Goal: Communication & Community: Answer question/provide support

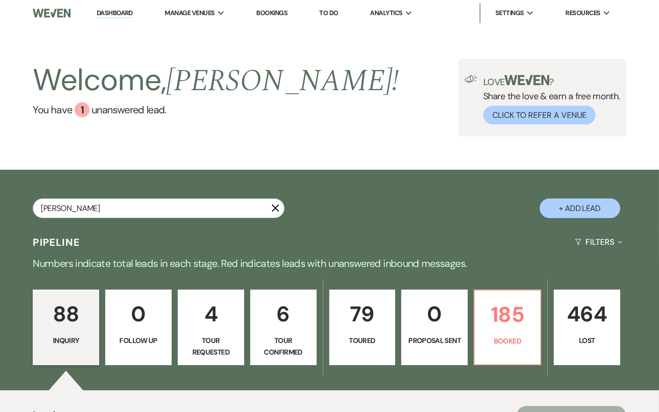
type input "[PERSON_NAME]"
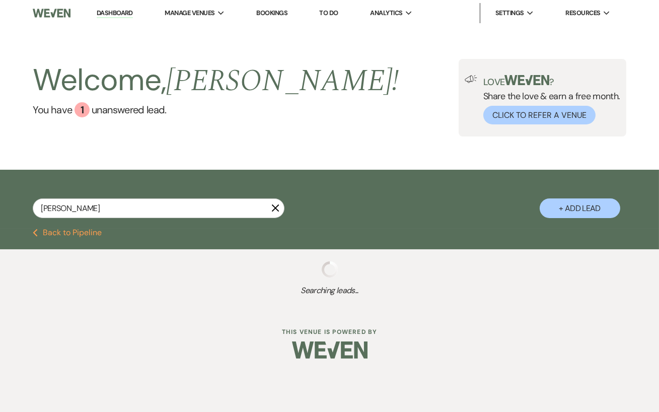
select select "8"
select select "6"
select select "8"
select select "6"
select select "5"
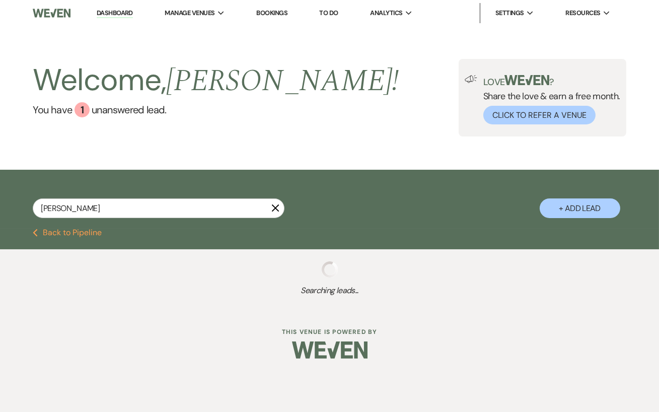
select select "8"
select select "5"
select select "8"
select select "11"
select select "8"
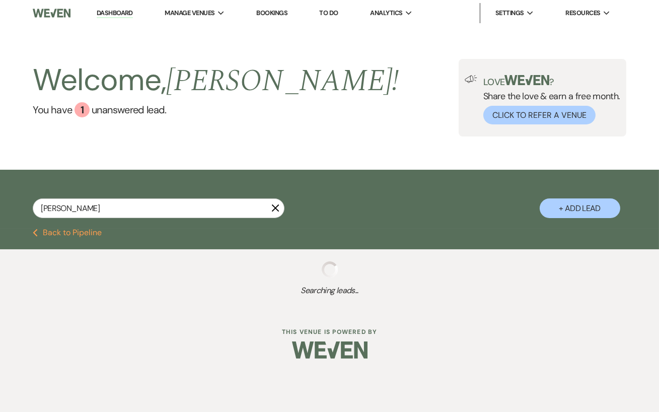
select select "5"
select select "8"
select select "5"
select select "8"
select select "5"
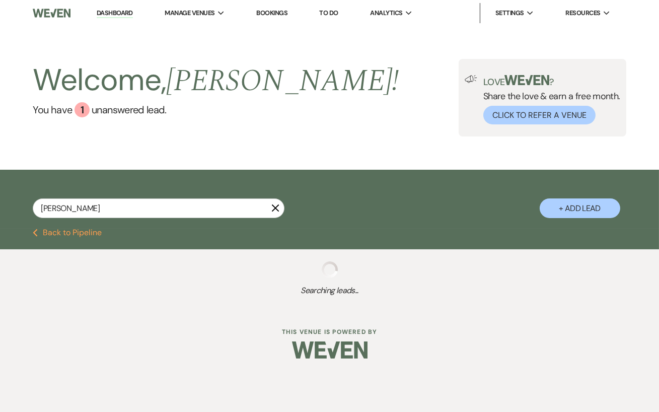
select select "8"
select select "5"
select select "8"
select select "6"
select select "8"
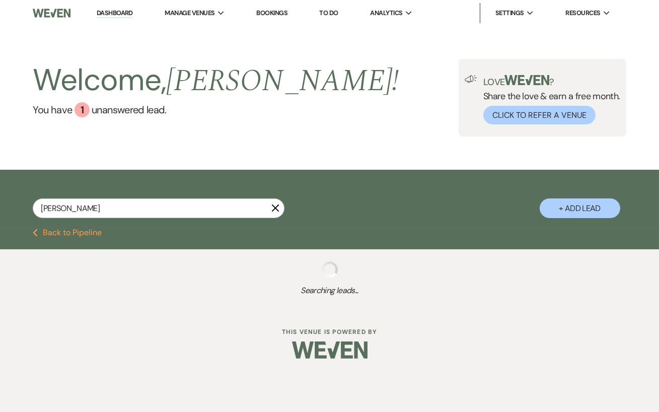
select select "2"
select select "8"
select select "5"
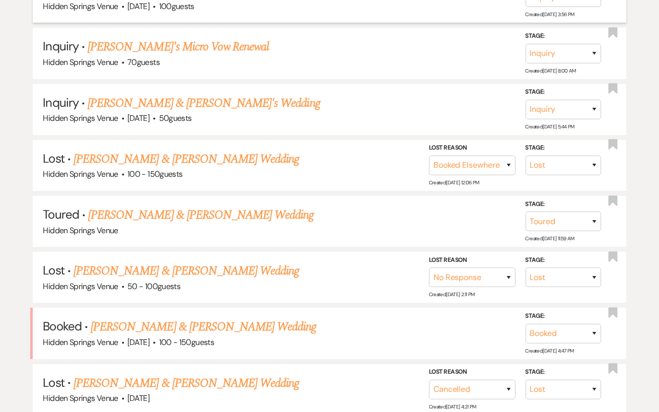
scroll to position [351, 0]
type input "[PERSON_NAME]"
click at [225, 319] on link "[PERSON_NAME] & [PERSON_NAME] Wedding" at bounding box center [203, 326] width 225 height 18
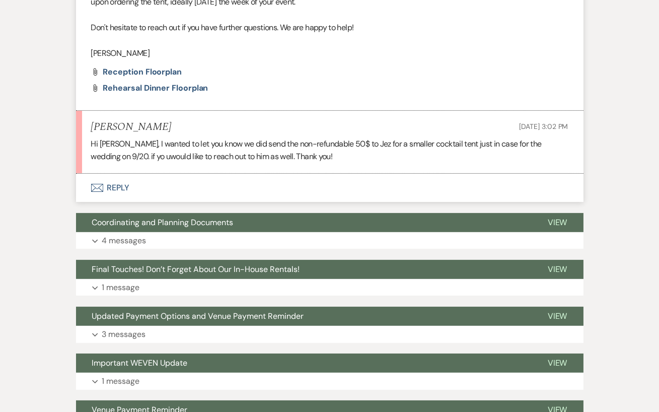
scroll to position [566, 0]
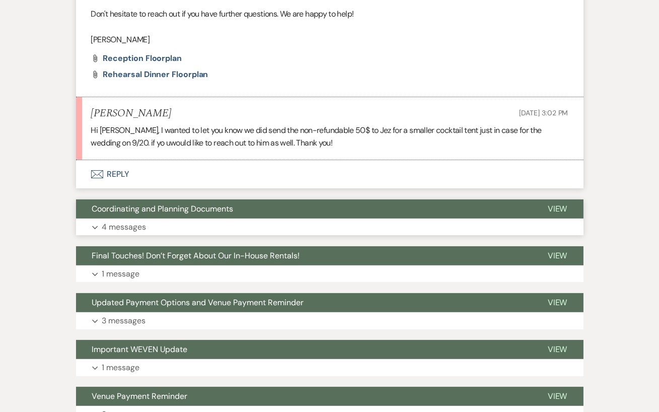
click at [214, 225] on button "Expand 4 messages" at bounding box center [329, 226] width 507 height 17
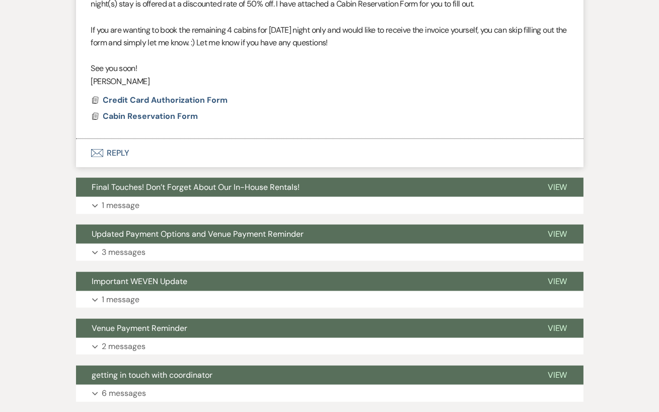
scroll to position [1829, 0]
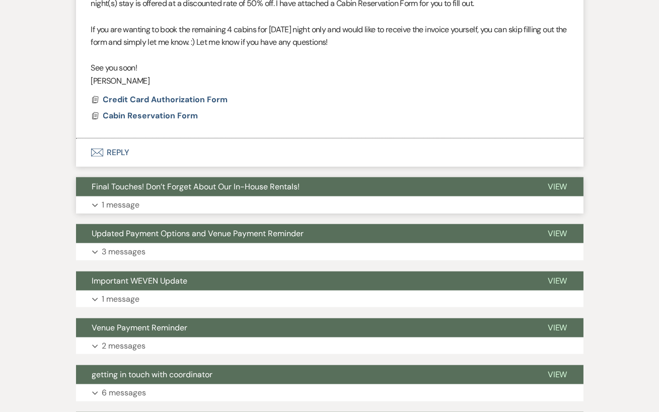
click at [214, 213] on button "Expand 1 message" at bounding box center [329, 204] width 507 height 17
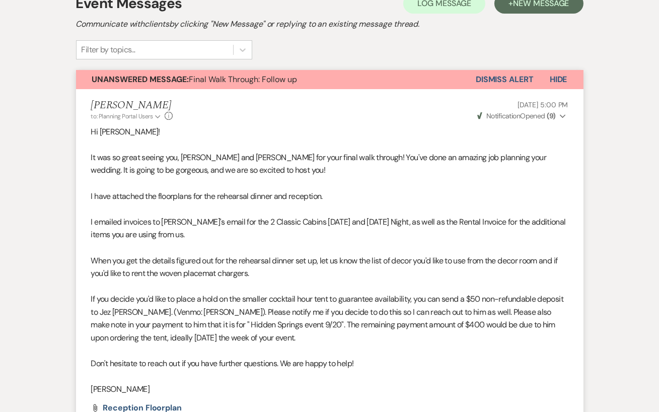
scroll to position [0, 0]
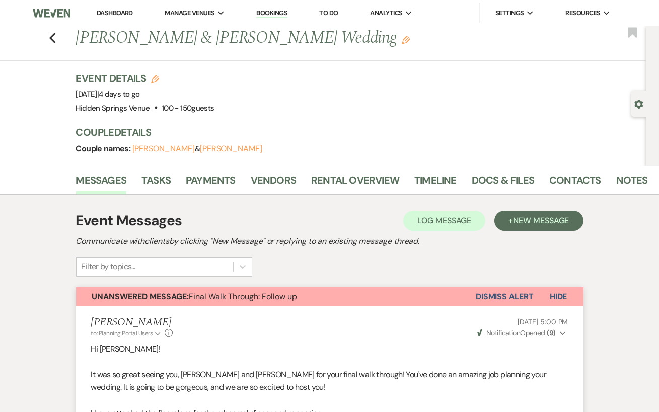
drag, startPoint x: 121, startPoint y: 10, endPoint x: 121, endPoint y: 361, distance: 351.3
click at [117, 14] on link "Dashboard" at bounding box center [115, 13] width 36 height 9
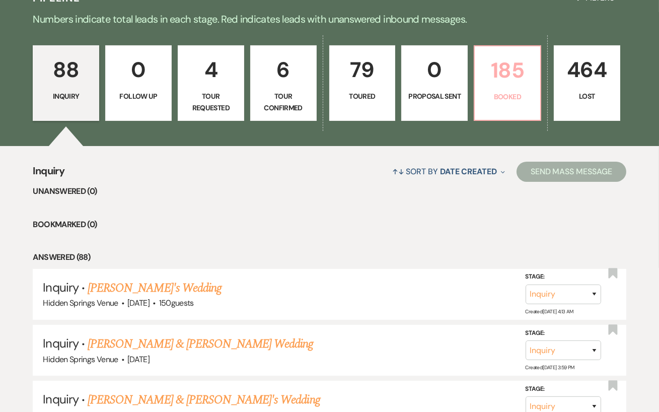
scroll to position [244, 0]
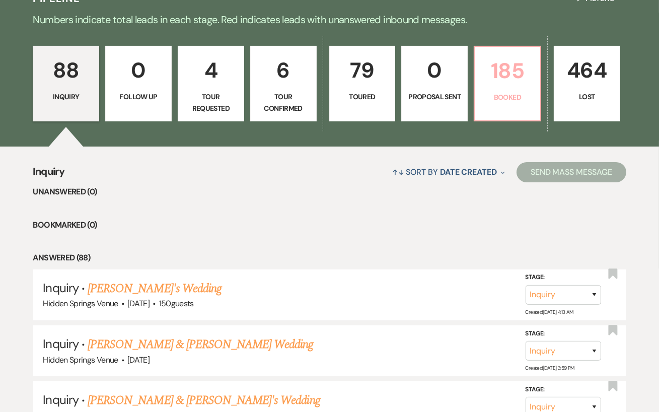
click at [500, 76] on p "185" at bounding box center [507, 71] width 53 height 34
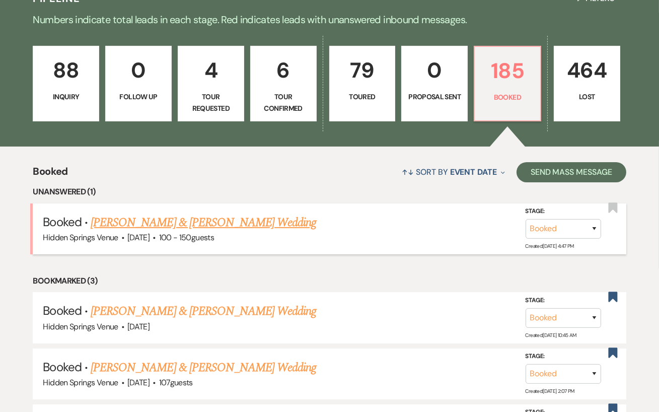
click at [142, 227] on link "[PERSON_NAME] & [PERSON_NAME] Wedding" at bounding box center [203, 222] width 225 height 18
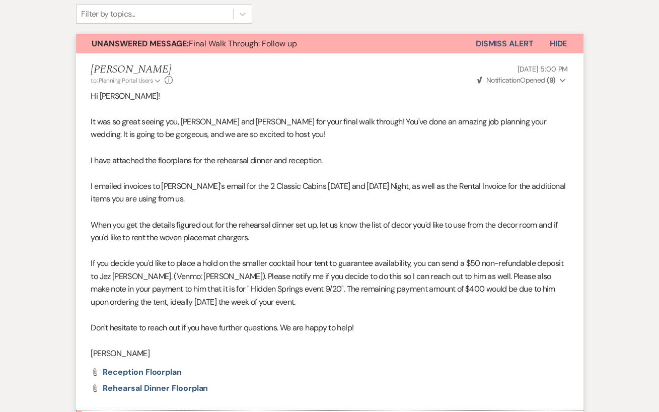
scroll to position [253, 0]
click at [503, 36] on button "Dismiss Alert" at bounding box center [505, 43] width 58 height 19
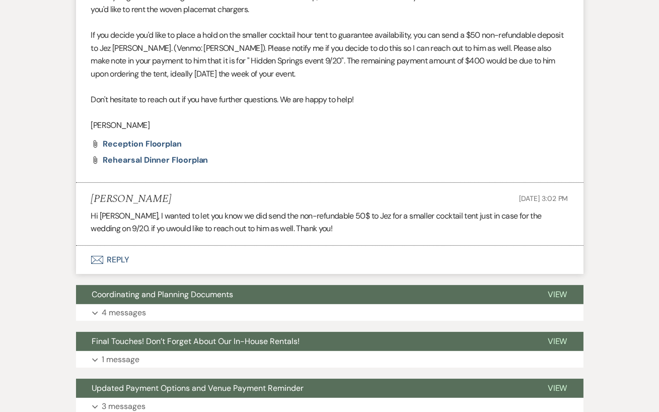
scroll to position [492, 0]
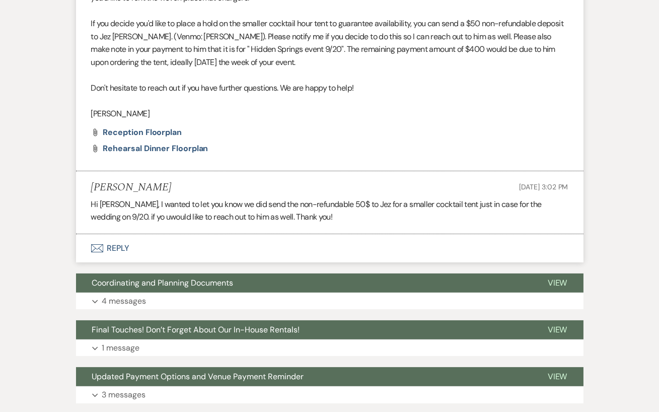
click at [154, 240] on button "Envelope Reply" at bounding box center [329, 248] width 507 height 28
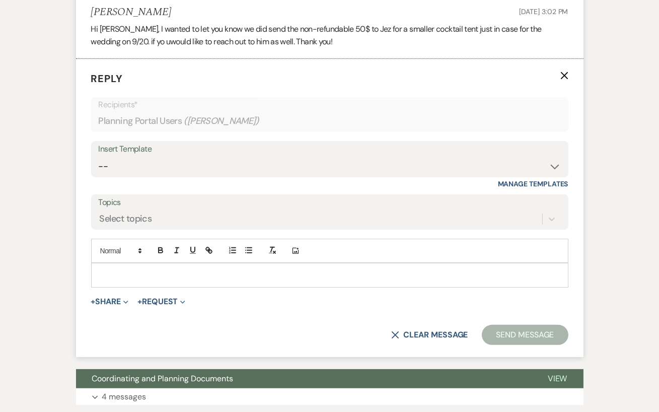
scroll to position [669, 0]
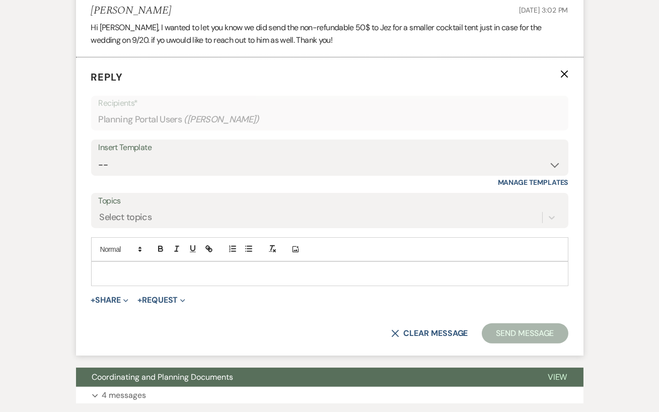
click at [129, 270] on p at bounding box center [329, 273] width 461 height 11
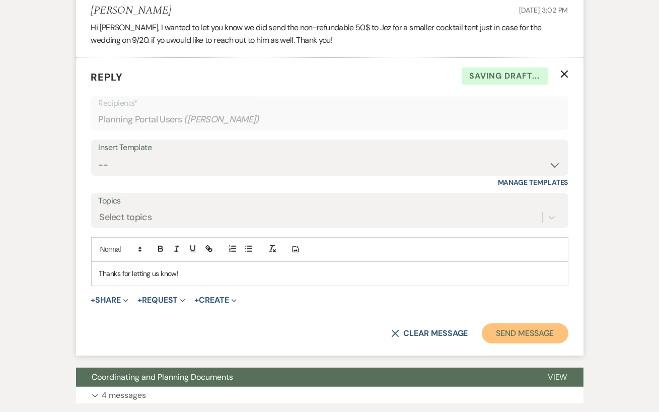
click at [502, 334] on button "Send Message" at bounding box center [525, 333] width 86 height 20
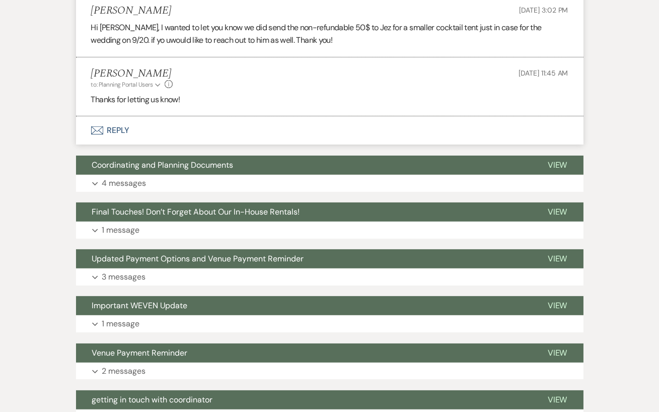
scroll to position [0, 0]
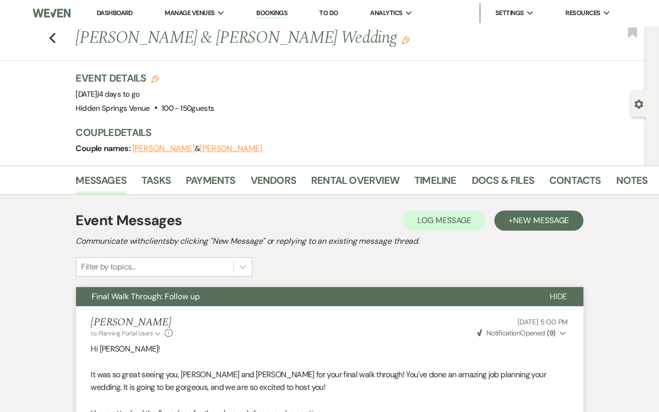
click at [120, 12] on link "Dashboard" at bounding box center [115, 13] width 36 height 9
